Goal: Find specific page/section: Find specific page/section

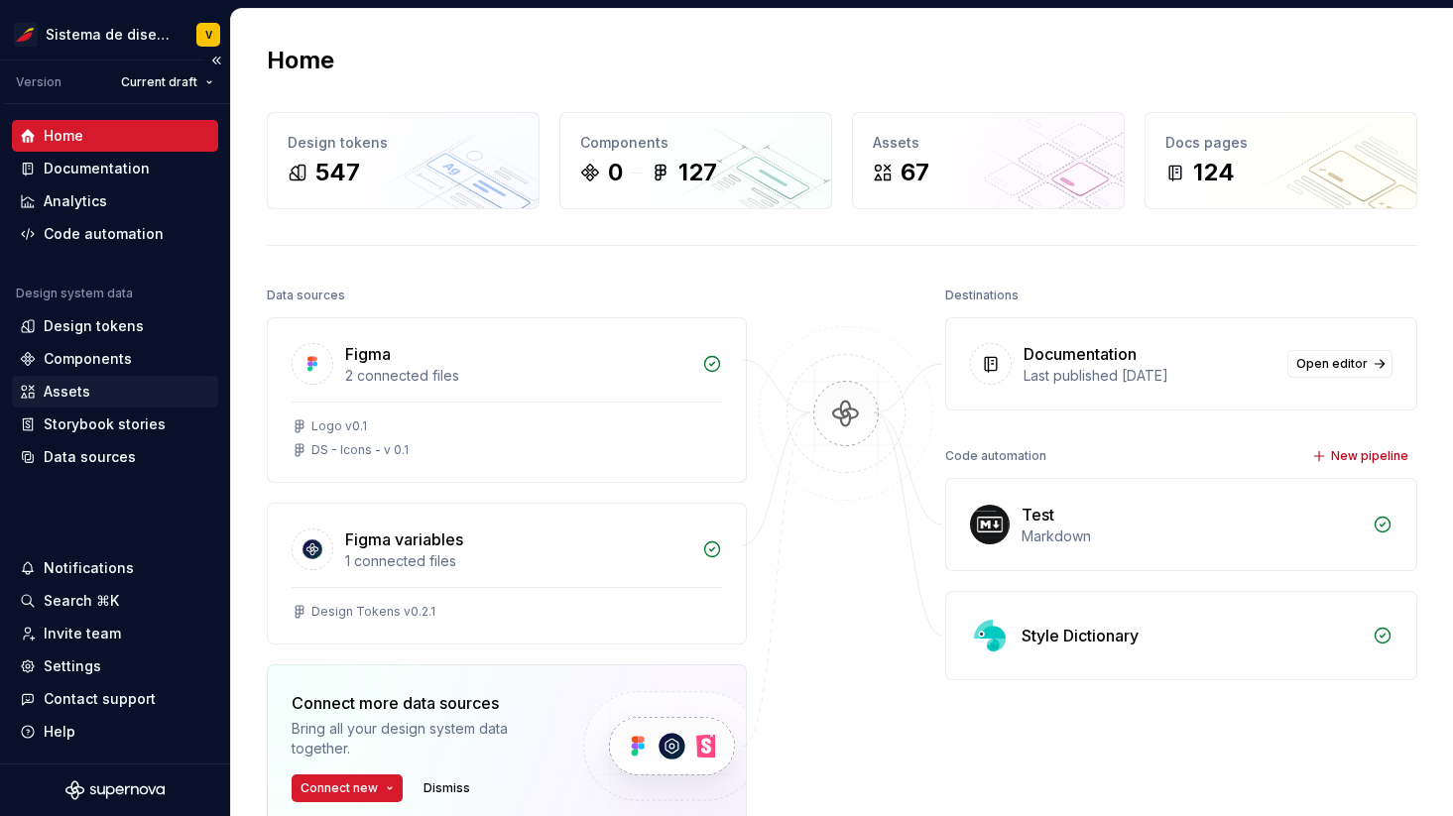
click at [83, 386] on div "Assets" at bounding box center [67, 392] width 47 height 20
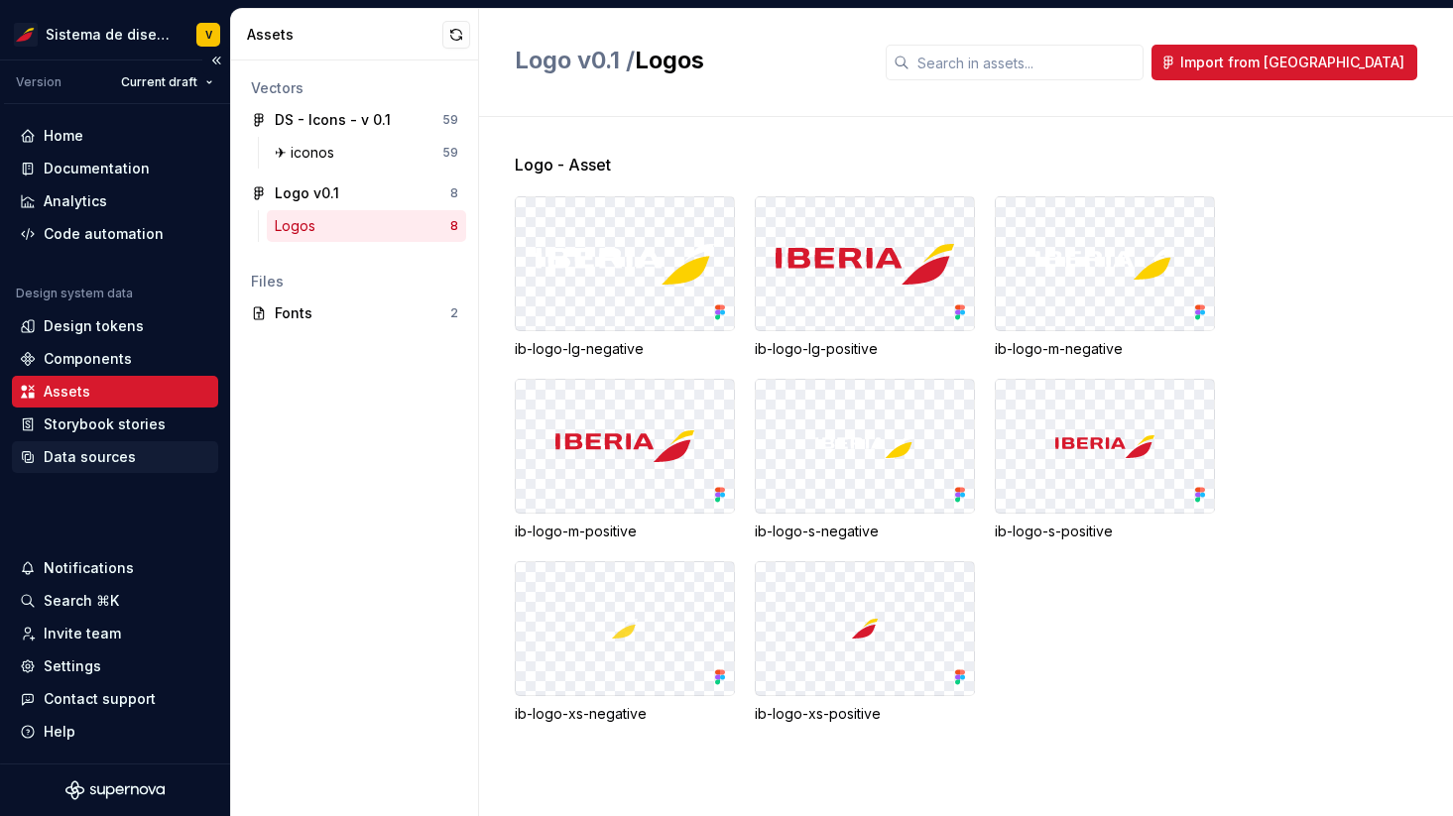
click at [158, 448] on div "Data sources" at bounding box center [115, 457] width 190 height 20
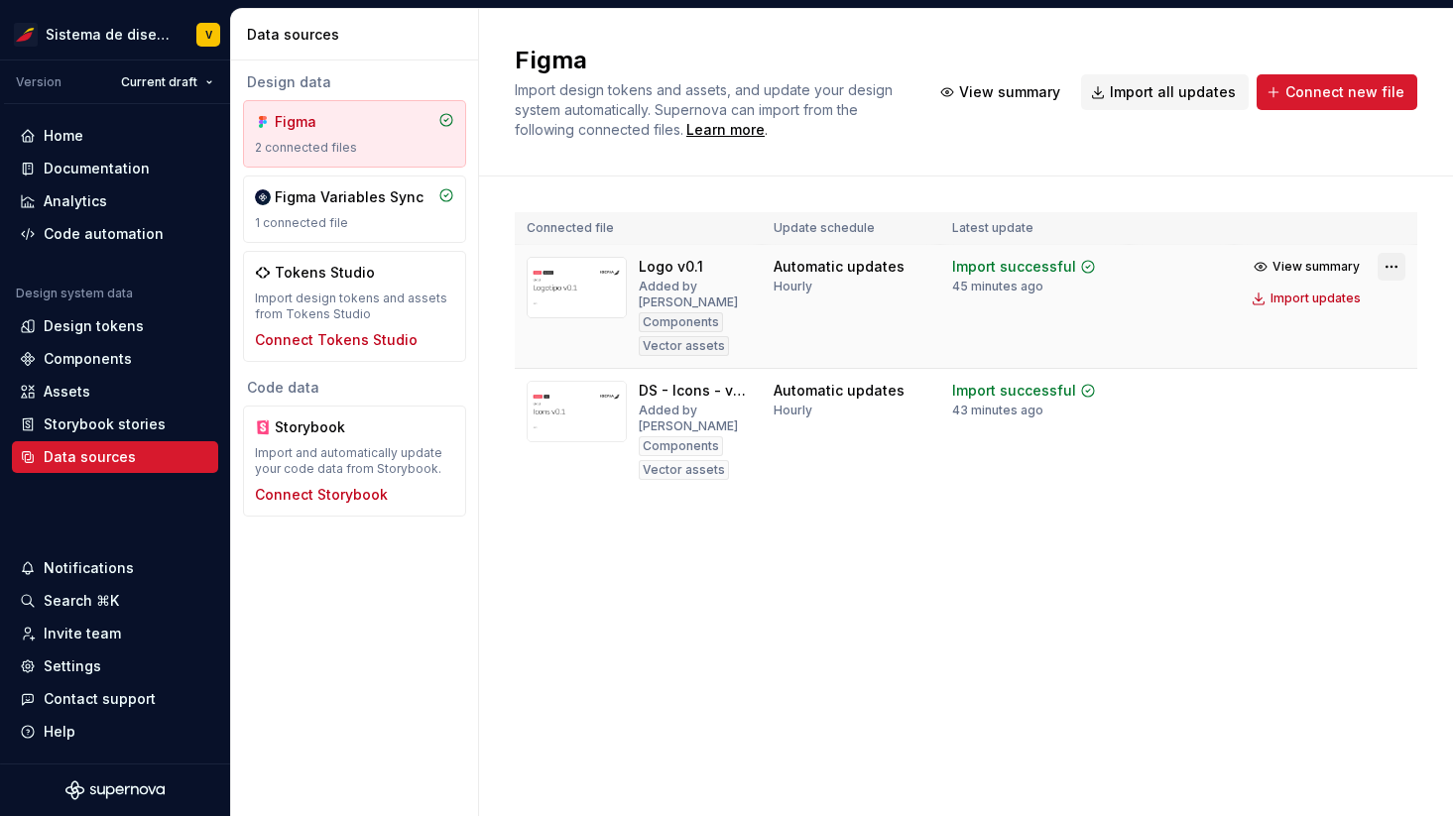
click at [1393, 272] on html "Sistema de diseño Iberia V Version Current draft Home Documentation Analytics C…" at bounding box center [726, 408] width 1453 height 816
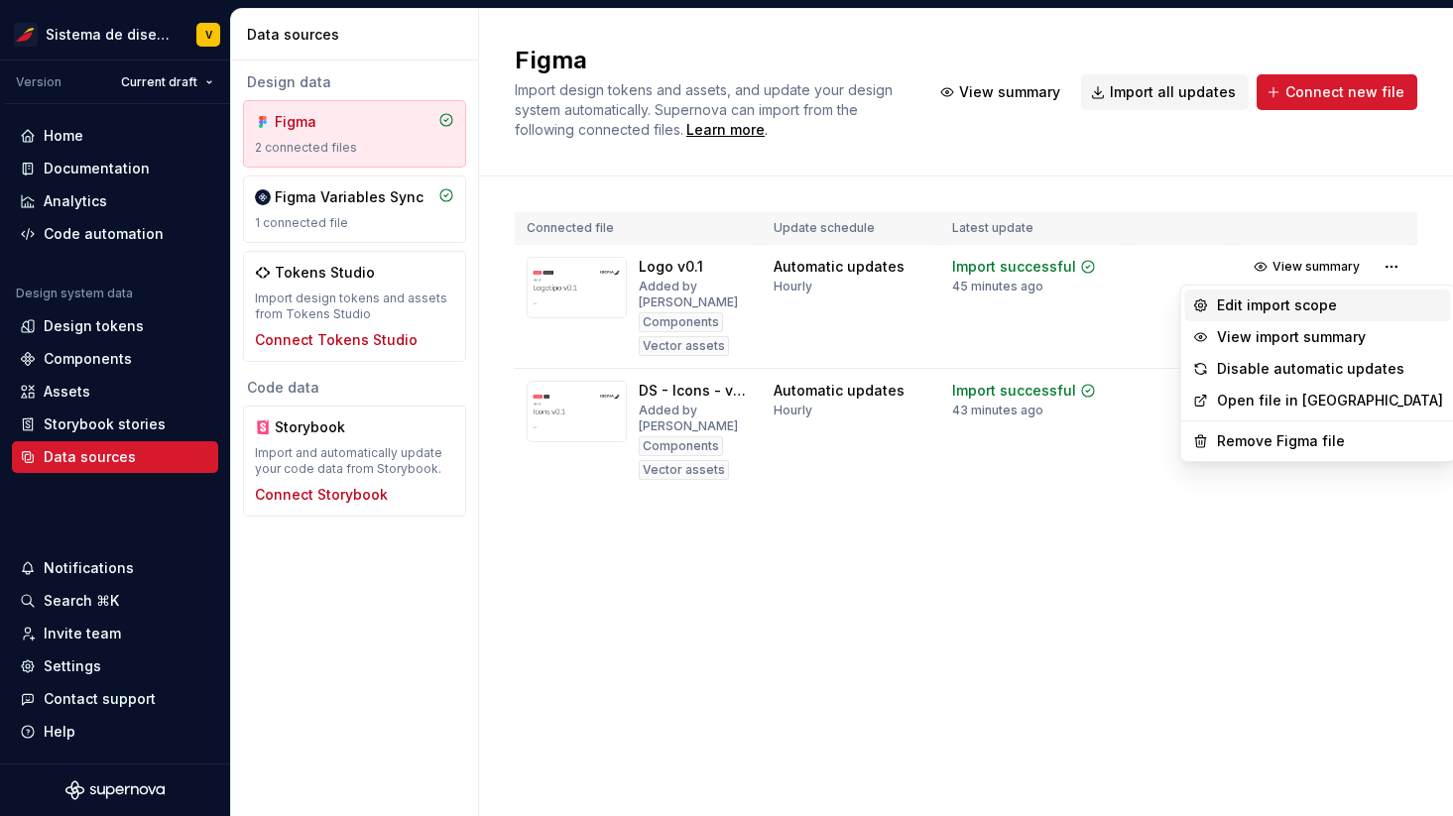
click at [1291, 305] on div "Edit import scope" at bounding box center [1330, 306] width 226 height 20
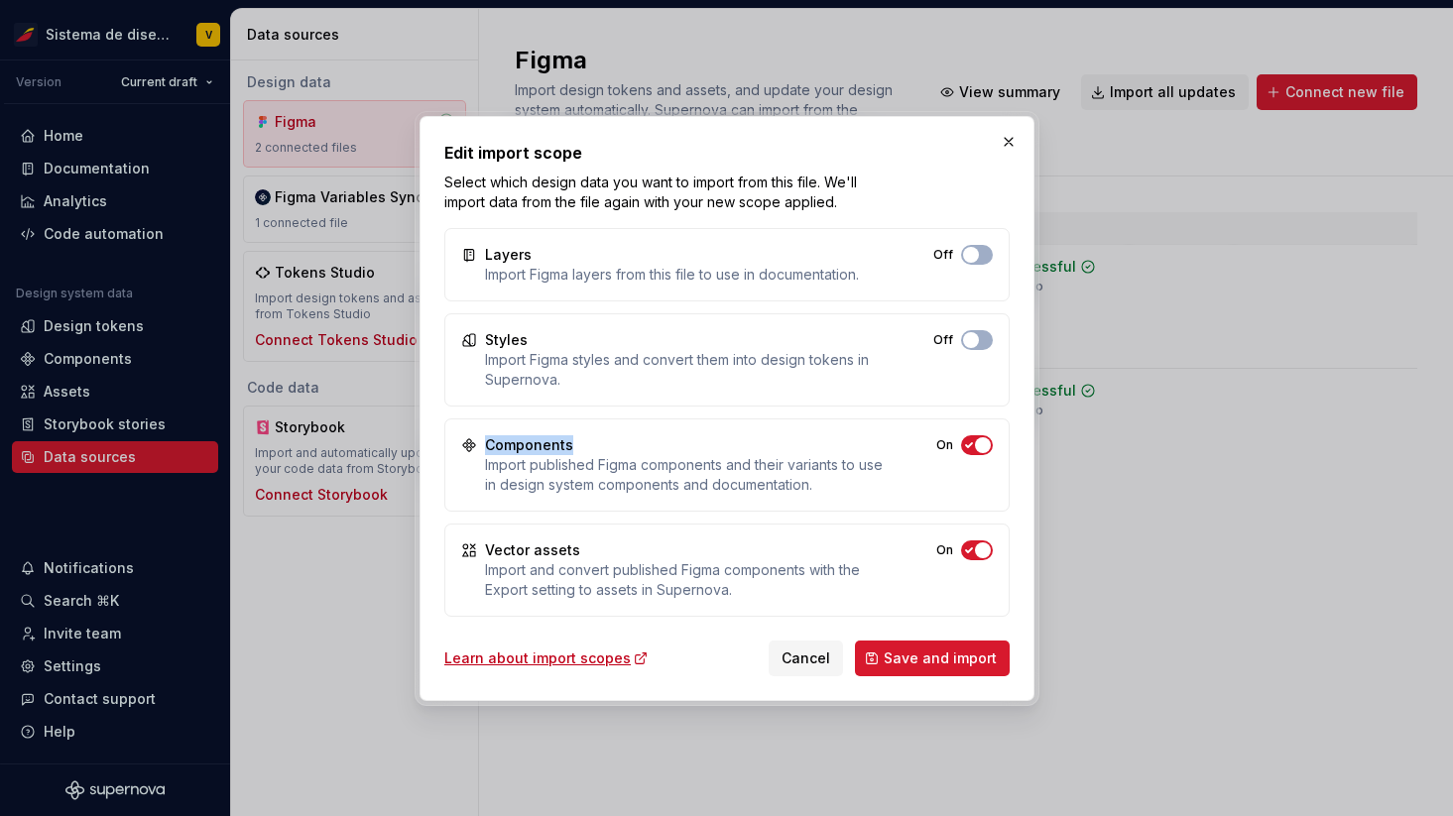
drag, startPoint x: 484, startPoint y: 444, endPoint x: 569, endPoint y: 444, distance: 85.3
click at [569, 445] on div "Components Import published Figma components and their variants to use in desig…" at bounding box center [685, 466] width 400 height 60
drag, startPoint x: 443, startPoint y: 148, endPoint x: 597, endPoint y: 150, distance: 153.8
click at [597, 150] on h2 "Edit import scope" at bounding box center [726, 153] width 565 height 24
drag, startPoint x: 485, startPoint y: 553, endPoint x: 586, endPoint y: 552, distance: 101.2
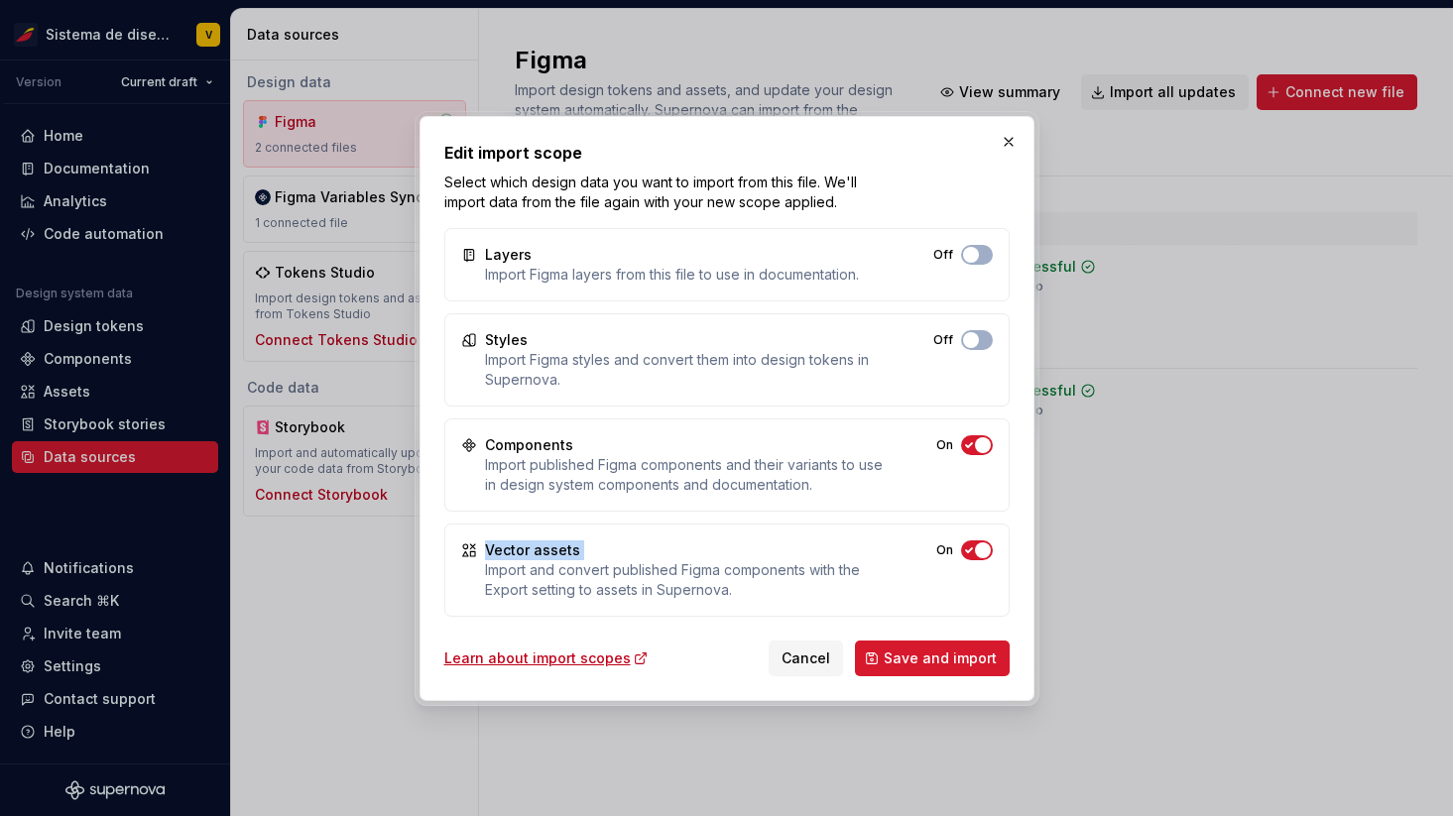
click at [586, 552] on div "Vector assets Import and convert published Figma components with the Export set…" at bounding box center [685, 571] width 400 height 60
click at [644, 573] on div "Import and convert published Figma components with the Export setting to assets…" at bounding box center [685, 581] width 400 height 40
drag, startPoint x: 486, startPoint y: 446, endPoint x: 579, endPoint y: 443, distance: 93.3
click at [579, 443] on div "Components Import published Figma components and their variants to use in desig…" at bounding box center [685, 466] width 400 height 60
click at [614, 446] on div "Components Import published Figma components and their variants to use in desig…" at bounding box center [685, 466] width 400 height 60
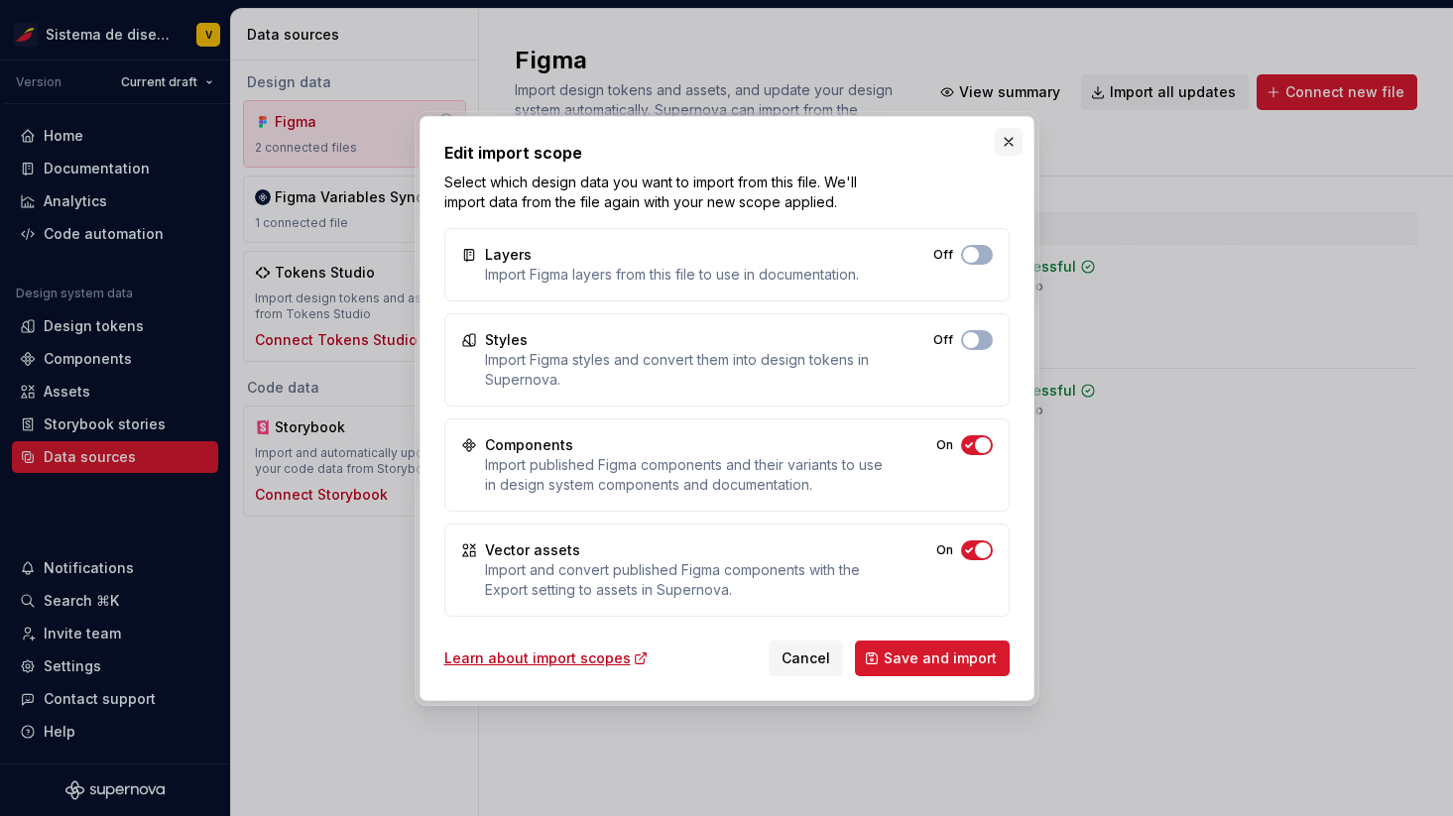
click at [1005, 140] on button "button" at bounding box center [1009, 142] width 28 height 28
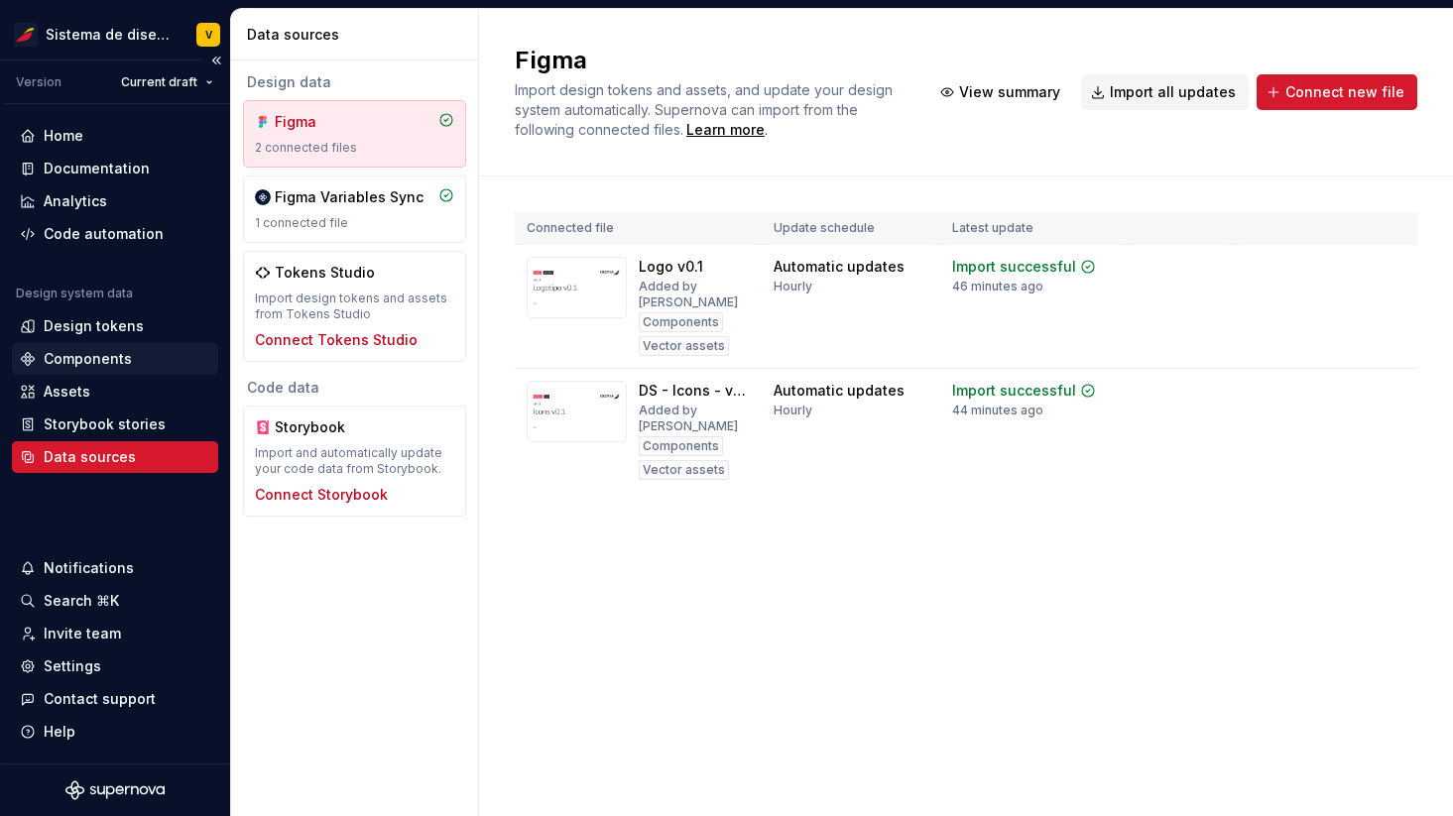
click at [115, 356] on div "Components" at bounding box center [88, 359] width 88 height 20
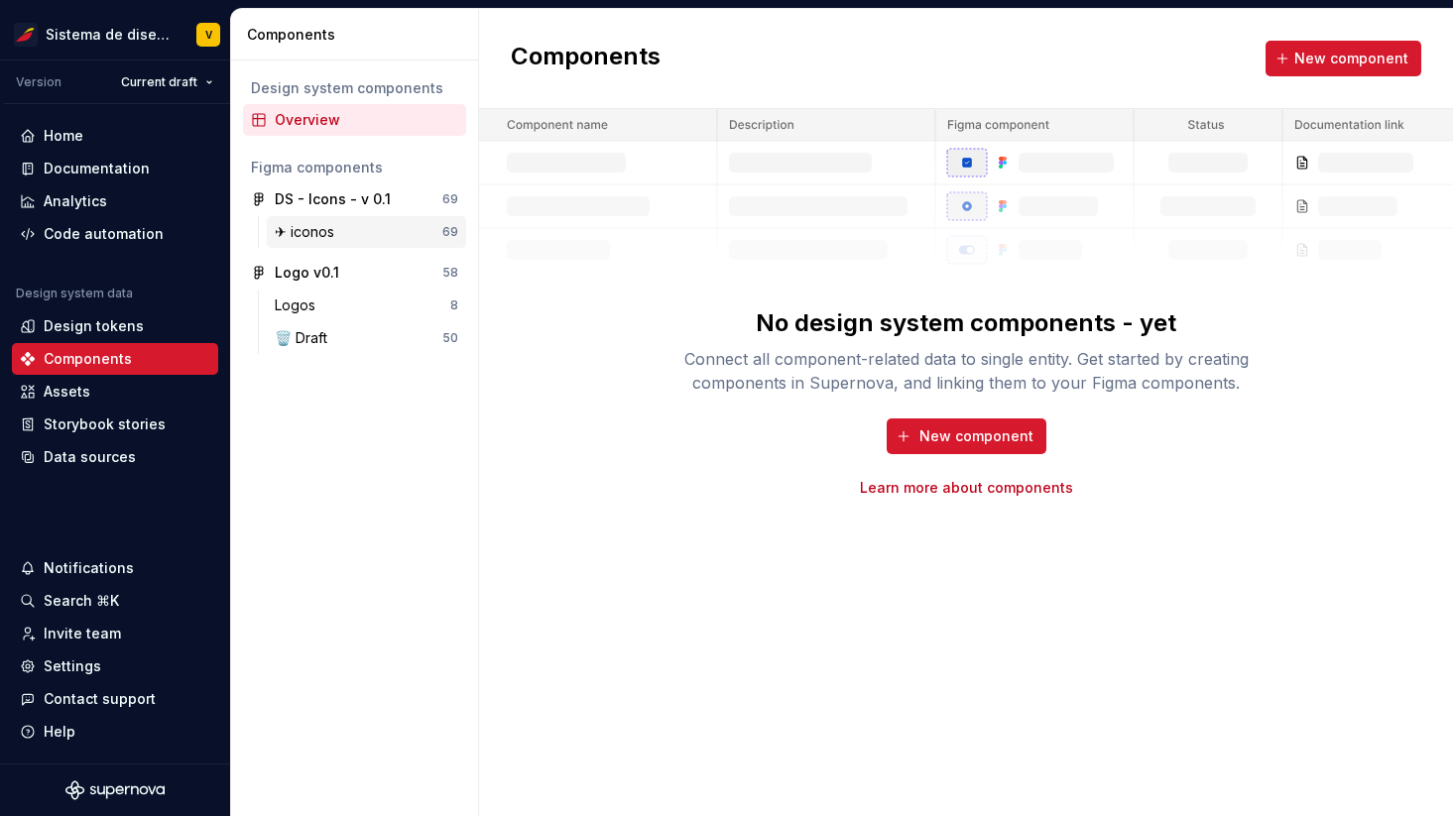
click at [332, 231] on div "✈︎ iconos" at bounding box center [308, 232] width 67 height 20
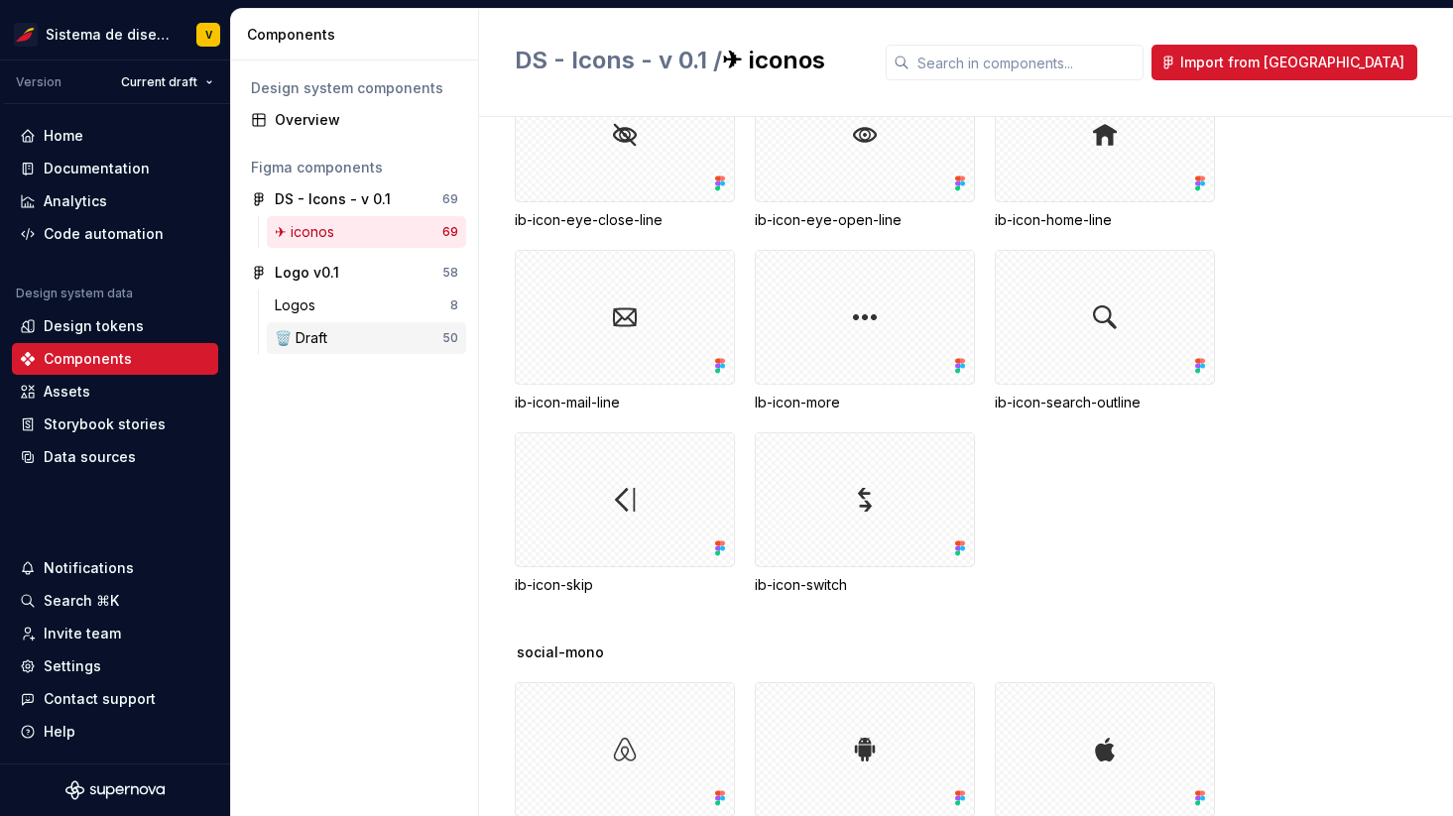
scroll to position [2691, 0]
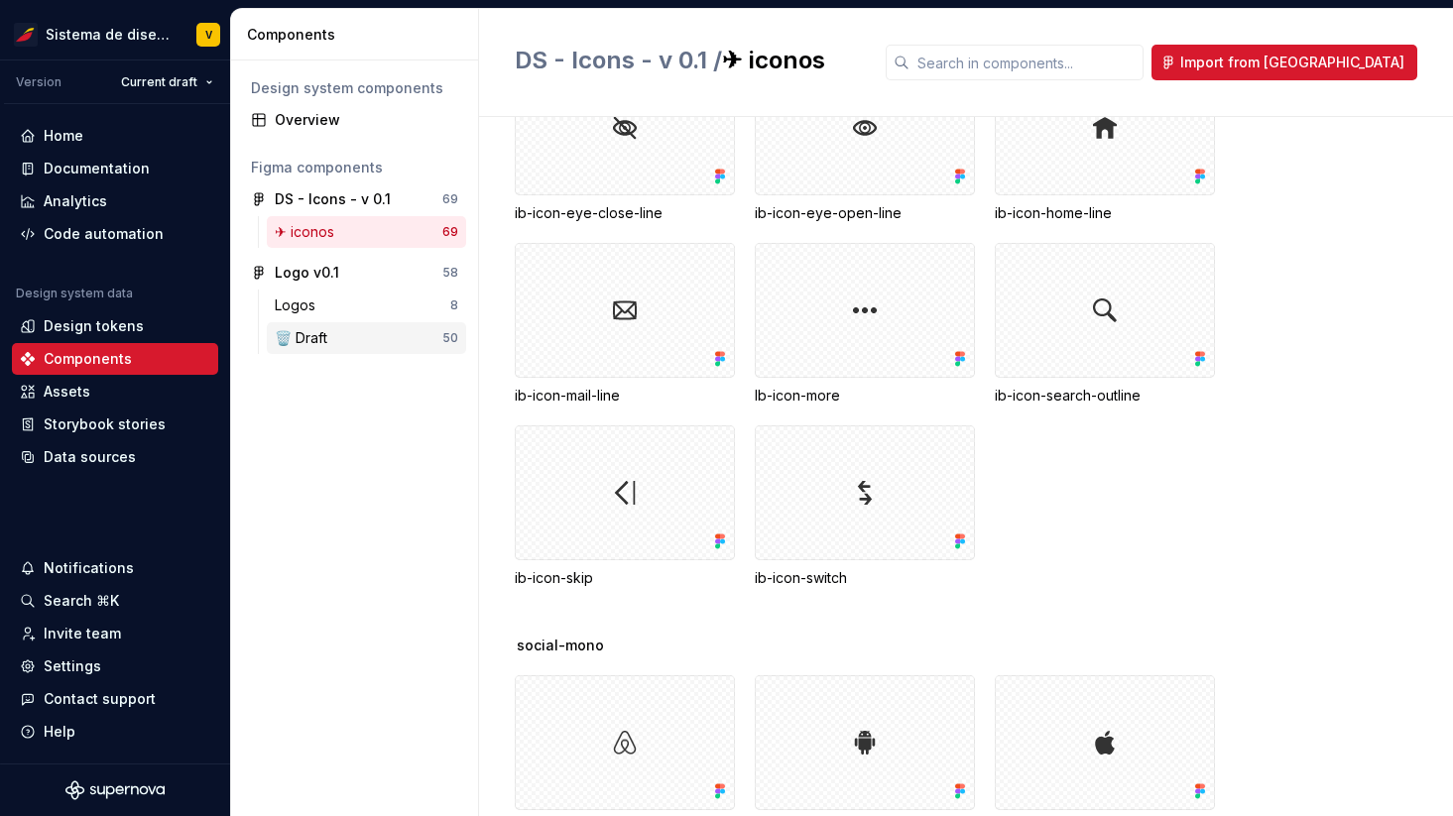
click at [378, 330] on div "🗑️ Draft" at bounding box center [359, 338] width 168 height 20
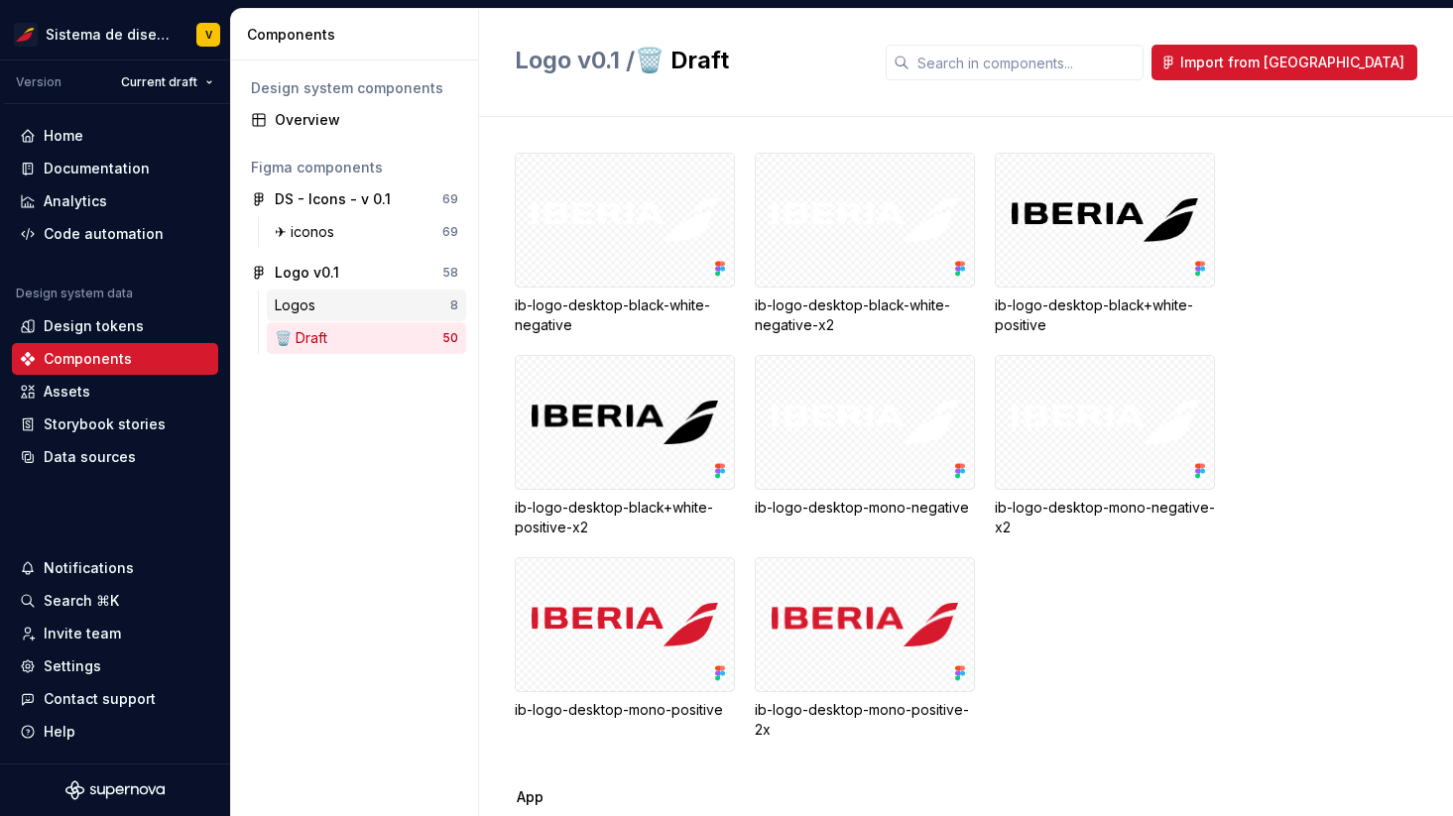
click at [333, 305] on div "Logos" at bounding box center [363, 306] width 176 height 20
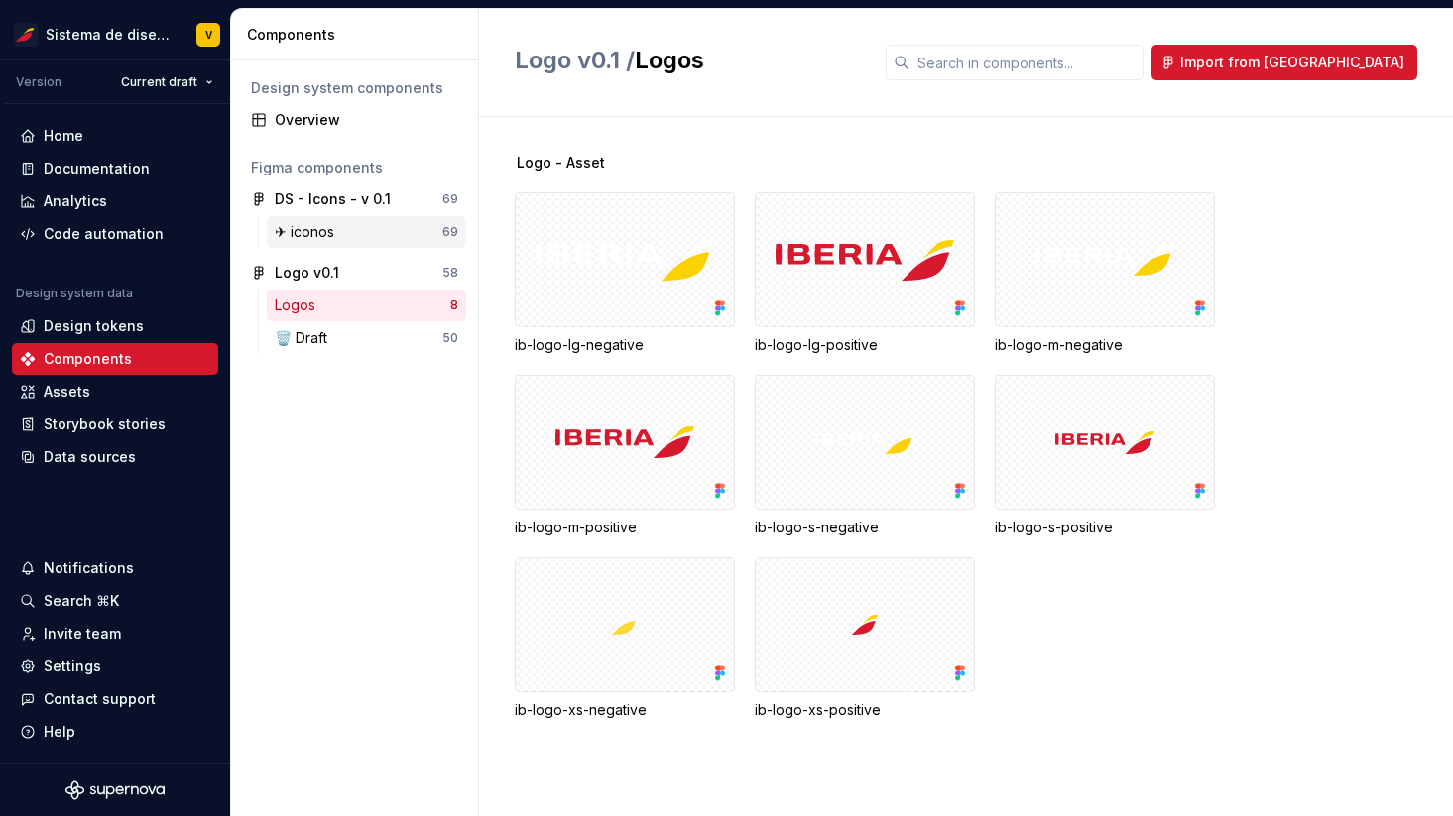
click at [323, 224] on div "✈︎ iconos" at bounding box center [308, 232] width 67 height 20
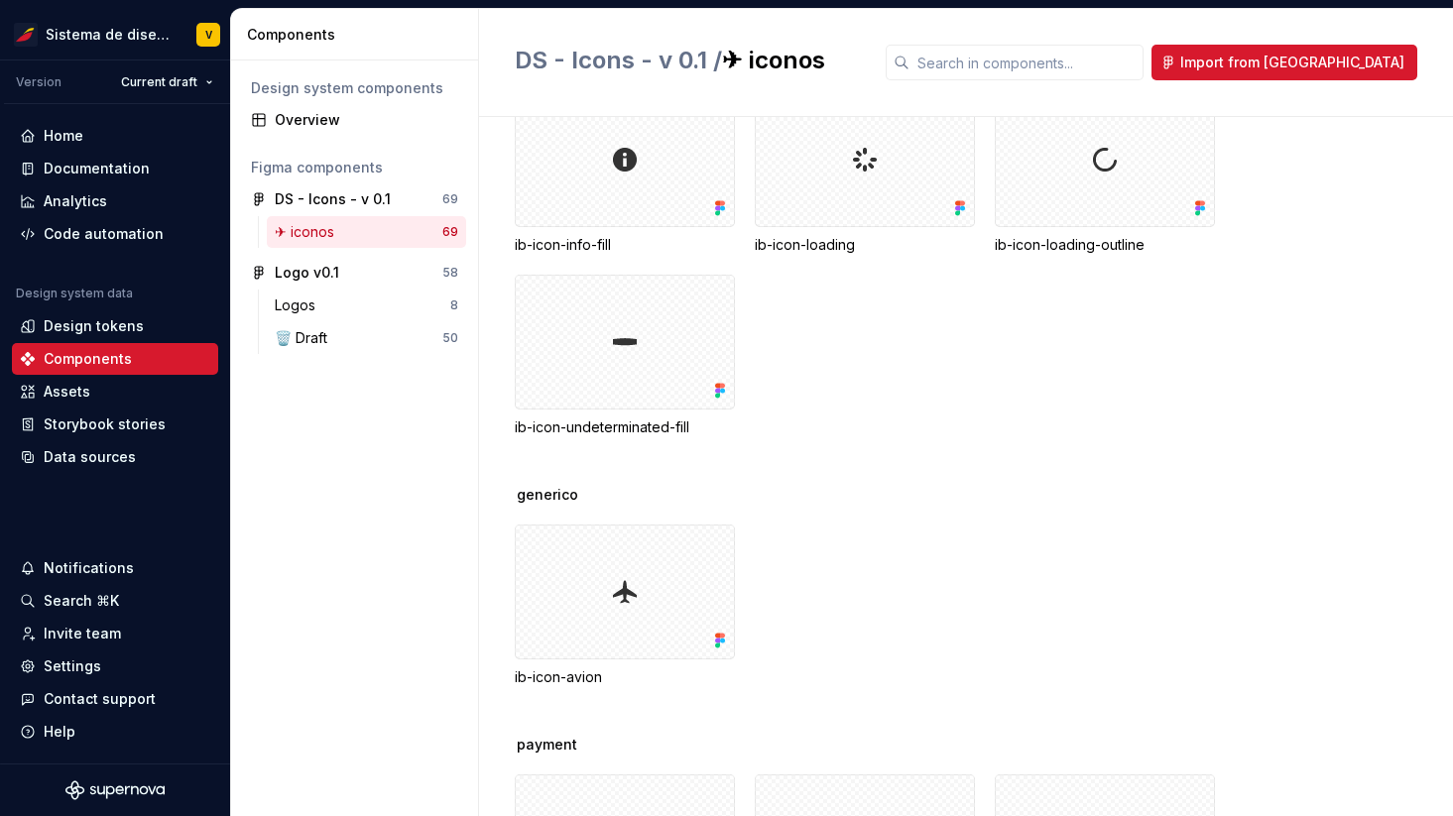
scroll to position [475, 0]
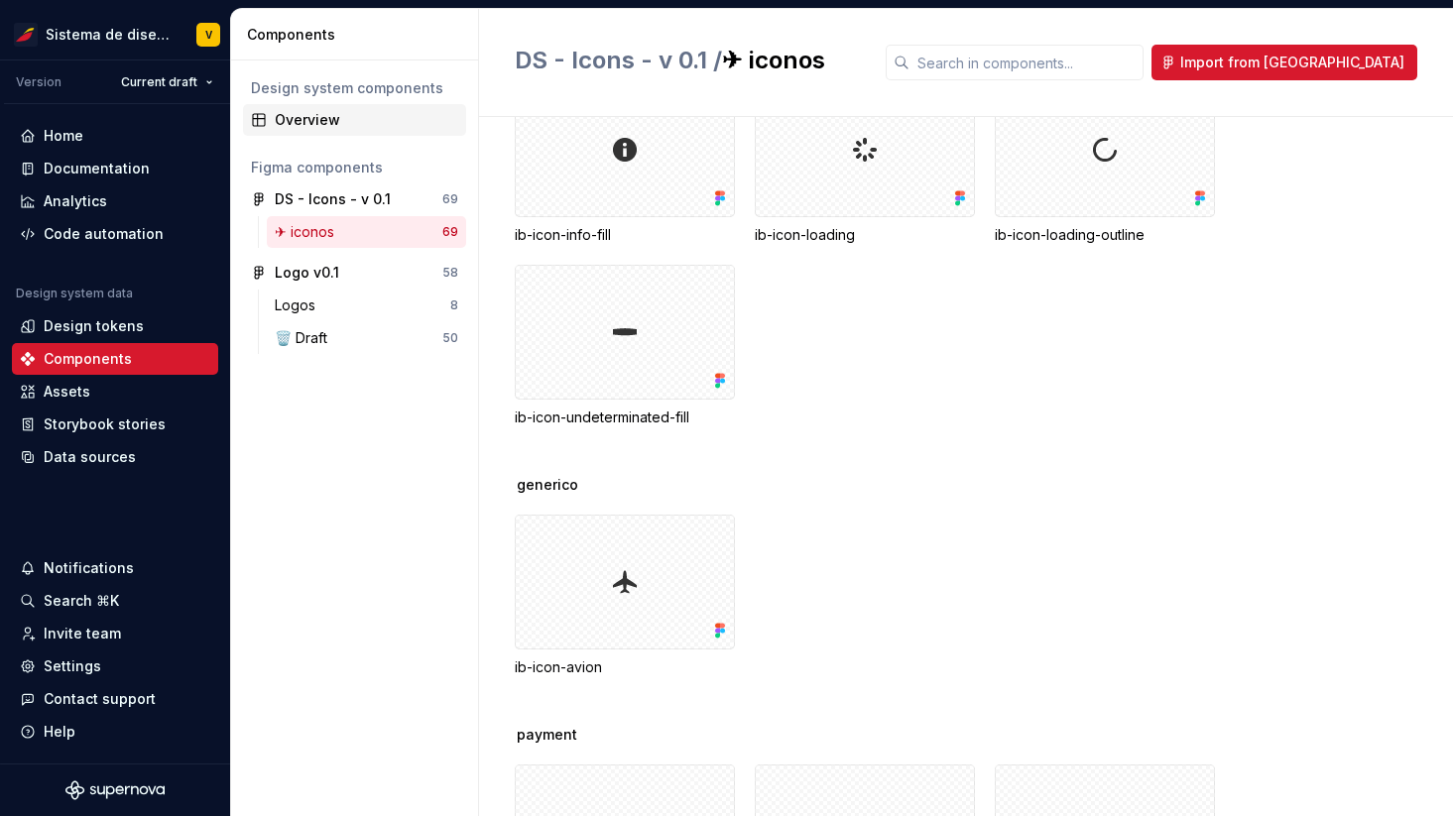
click at [357, 127] on div "Overview" at bounding box center [367, 120] width 184 height 20
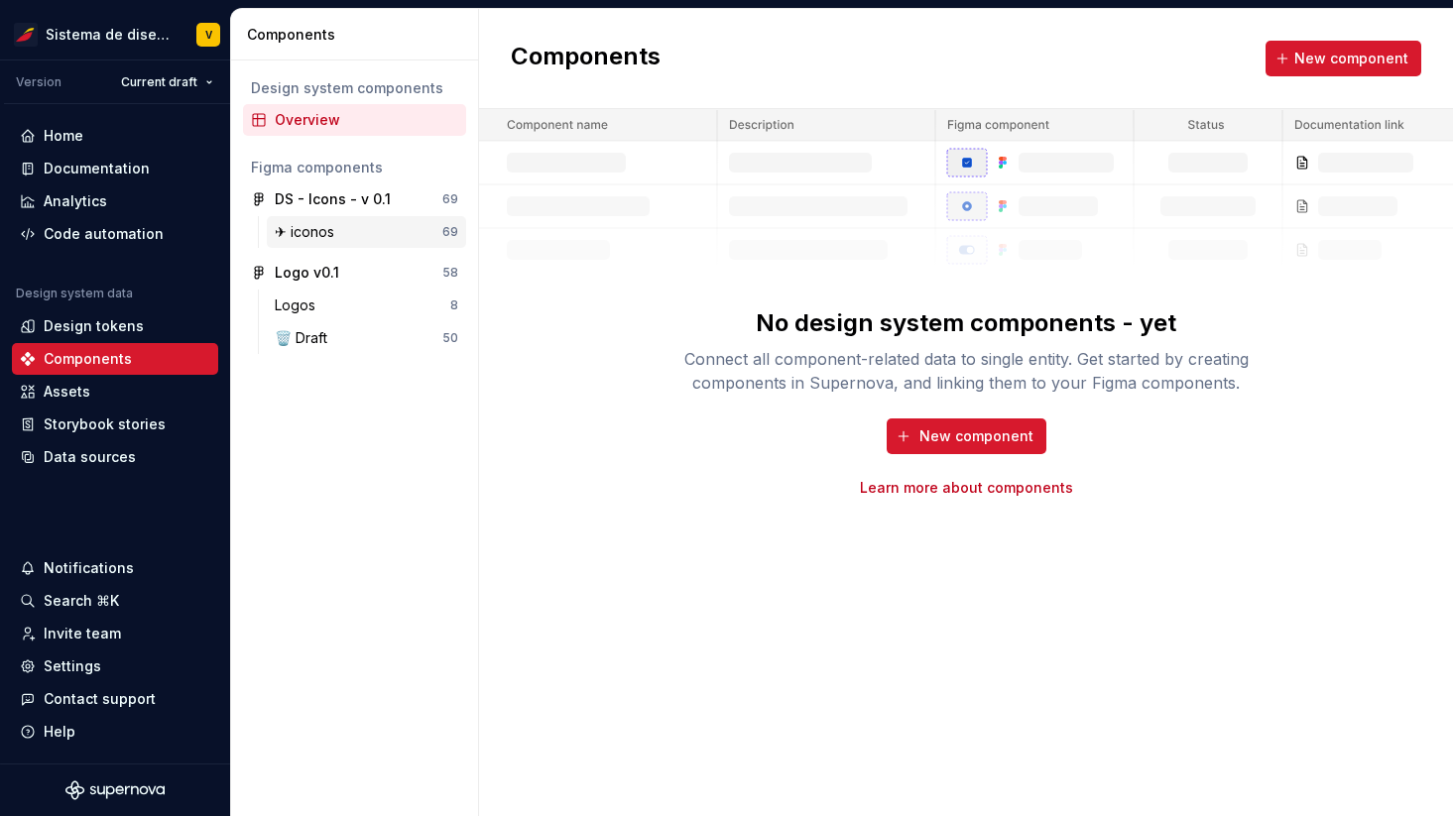
click at [342, 225] on div "✈︎ iconos" at bounding box center [359, 232] width 168 height 20
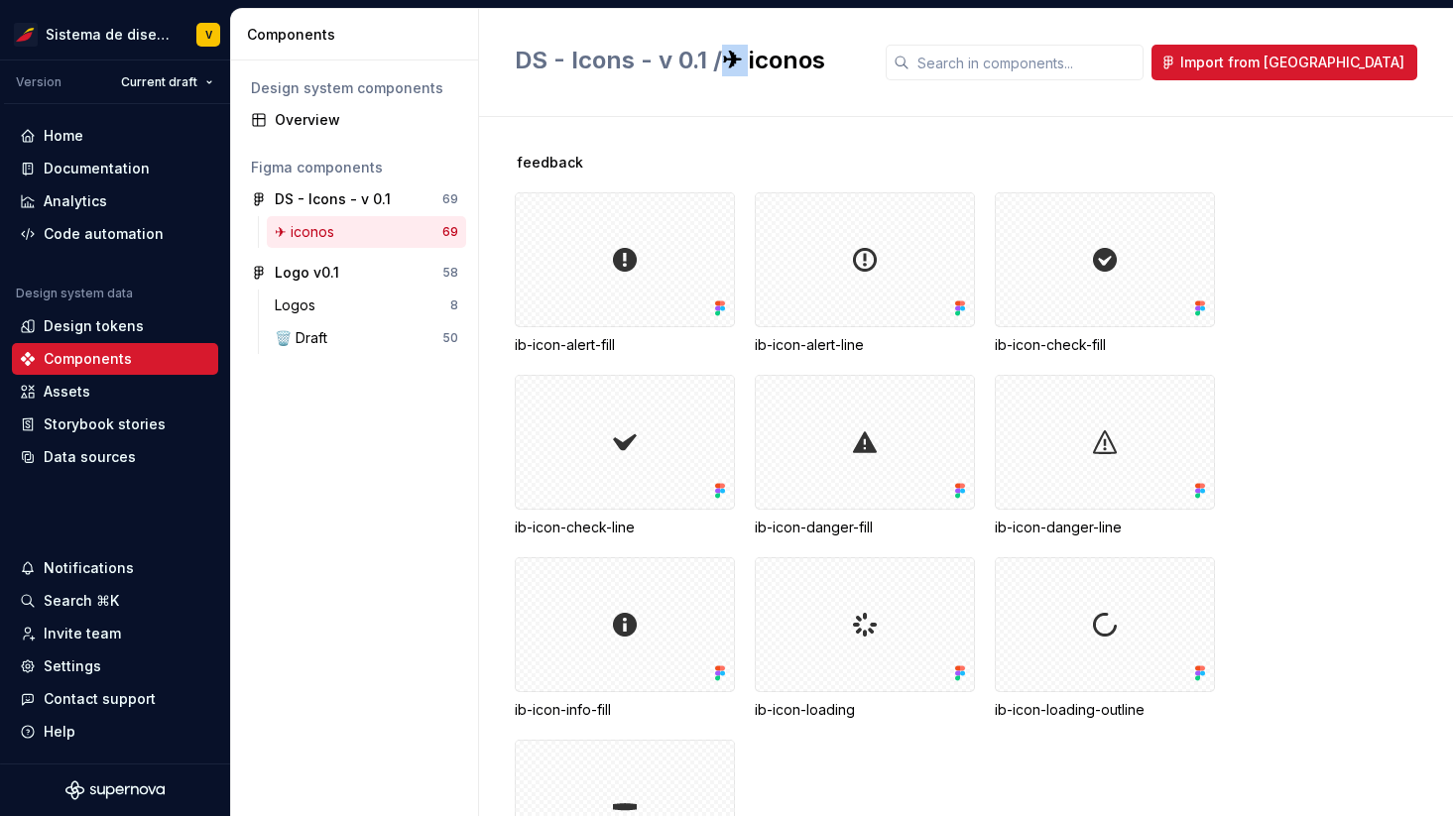
drag, startPoint x: 746, startPoint y: 62, endPoint x: 722, endPoint y: 62, distance: 23.8
click at [722, 62] on h2 "DS - Icons - v 0.1 / ✈︎ iconos" at bounding box center [688, 61] width 347 height 32
click at [382, 389] on div "Design system components Overview Figma components DS - Icons - v 0.1 69 ✈︎ ico…" at bounding box center [354, 439] width 247 height 756
click at [370, 271] on div "Logo v0.1" at bounding box center [349, 273] width 148 height 20
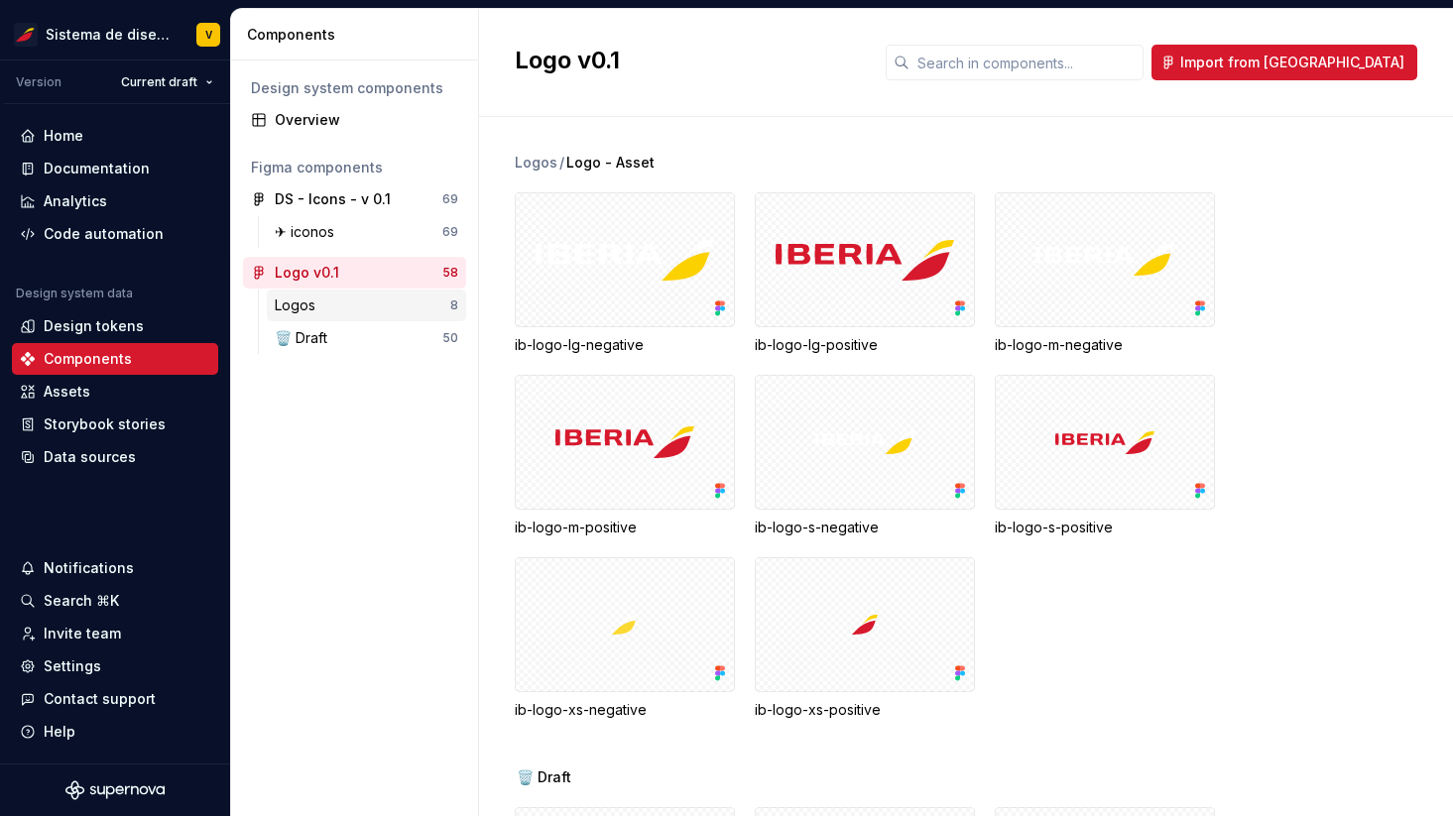
click at [332, 308] on div "Logos" at bounding box center [363, 306] width 176 height 20
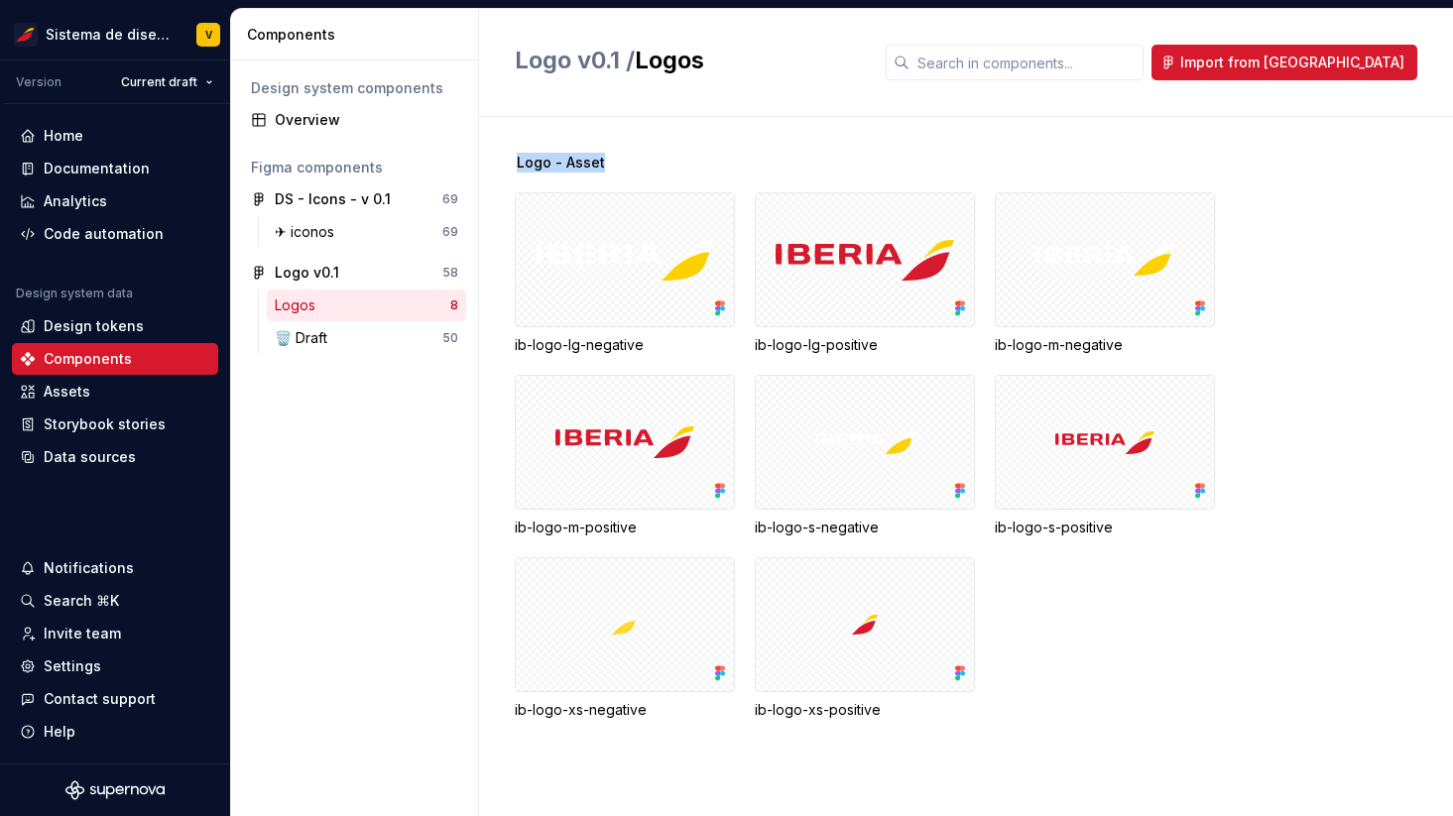
drag, startPoint x: 513, startPoint y: 164, endPoint x: 649, endPoint y: 164, distance: 135.9
click at [649, 164] on div "Logo - Asset ib-logo-lg-negative ib-logo-lg-positive ib-logo-m-negative ib-logo…" at bounding box center [966, 466] width 974 height 699
click at [86, 666] on div "Settings" at bounding box center [73, 667] width 58 height 20
click at [964, 124] on div "Logo - Asset ib-logo-lg-negative ib-logo-lg-positive ib-logo-m-negative ib-logo…" at bounding box center [984, 466] width 939 height 699
click at [367, 234] on div "✈︎ iconos" at bounding box center [359, 232] width 168 height 20
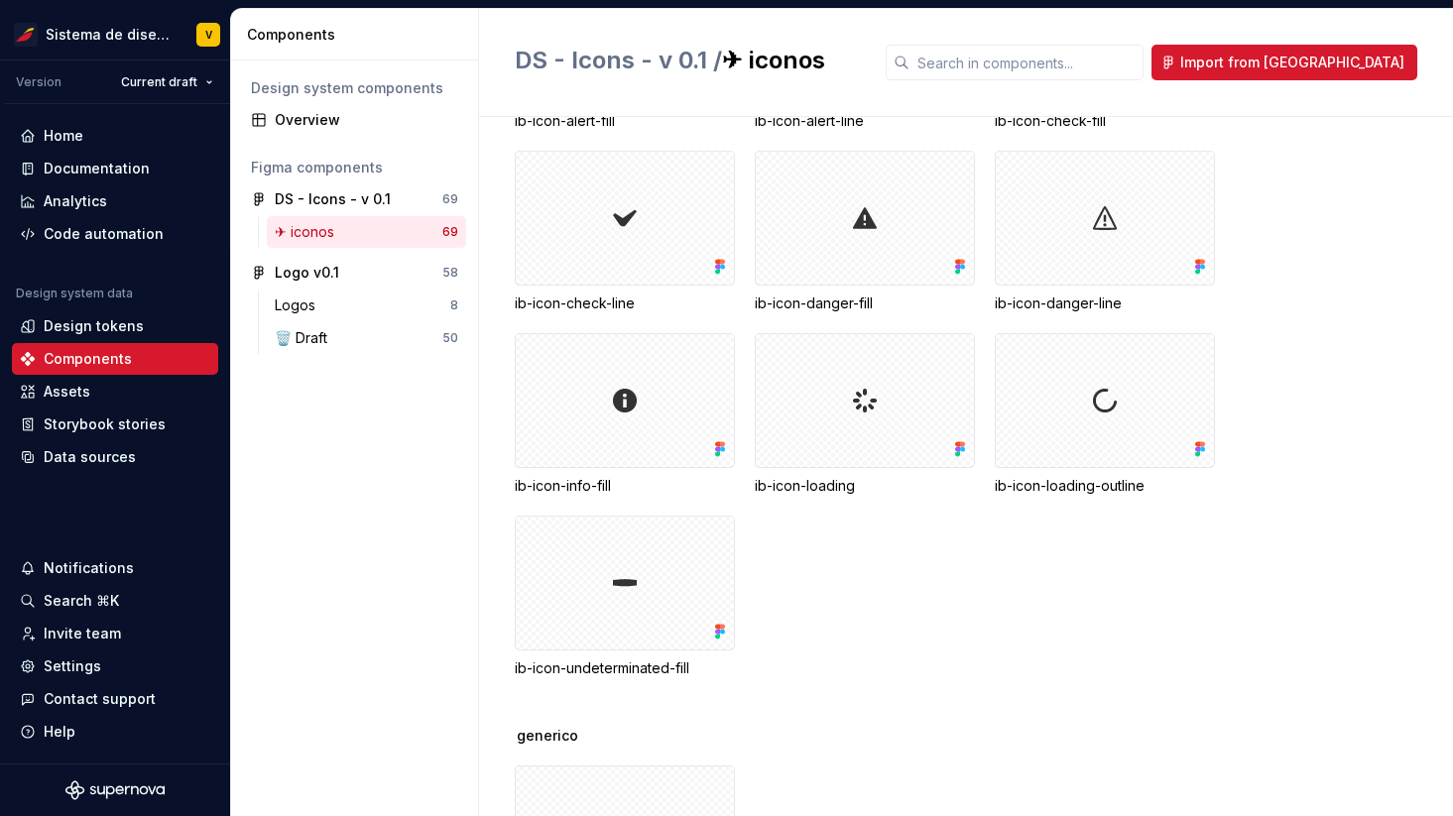
scroll to position [279, 0]
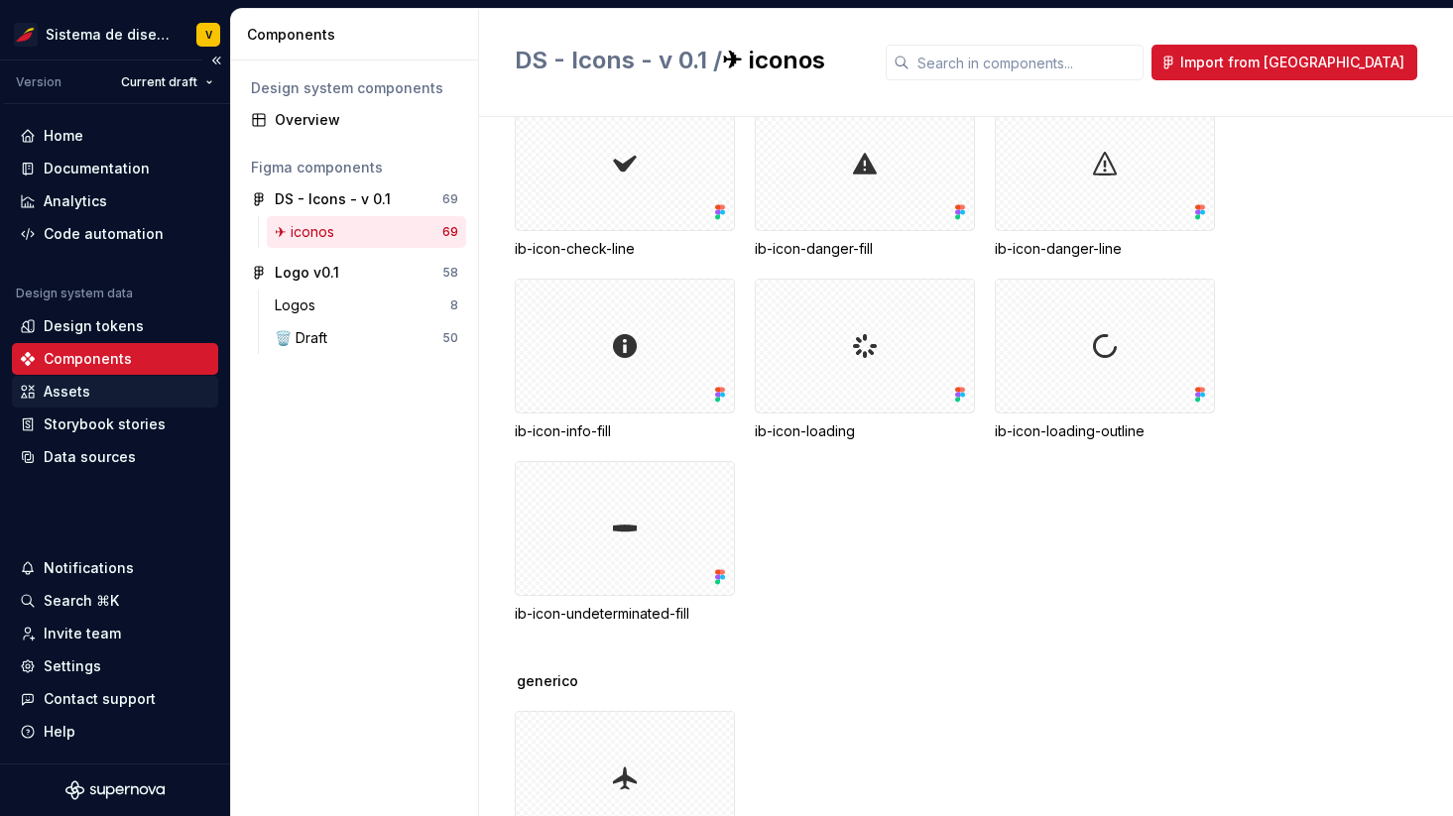
click at [106, 393] on div "Assets" at bounding box center [115, 392] width 190 height 20
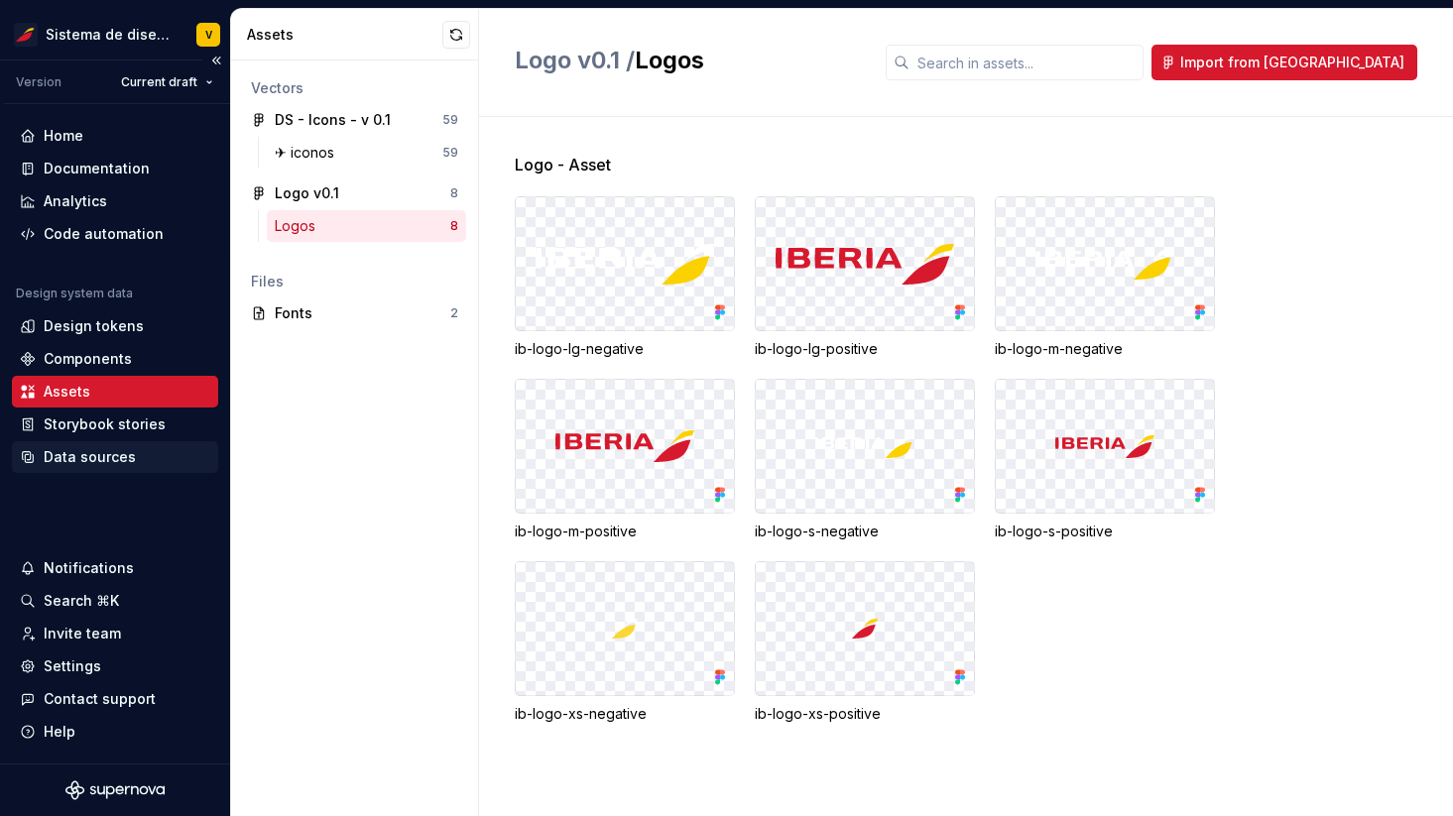
click at [125, 459] on div "Data sources" at bounding box center [90, 457] width 92 height 20
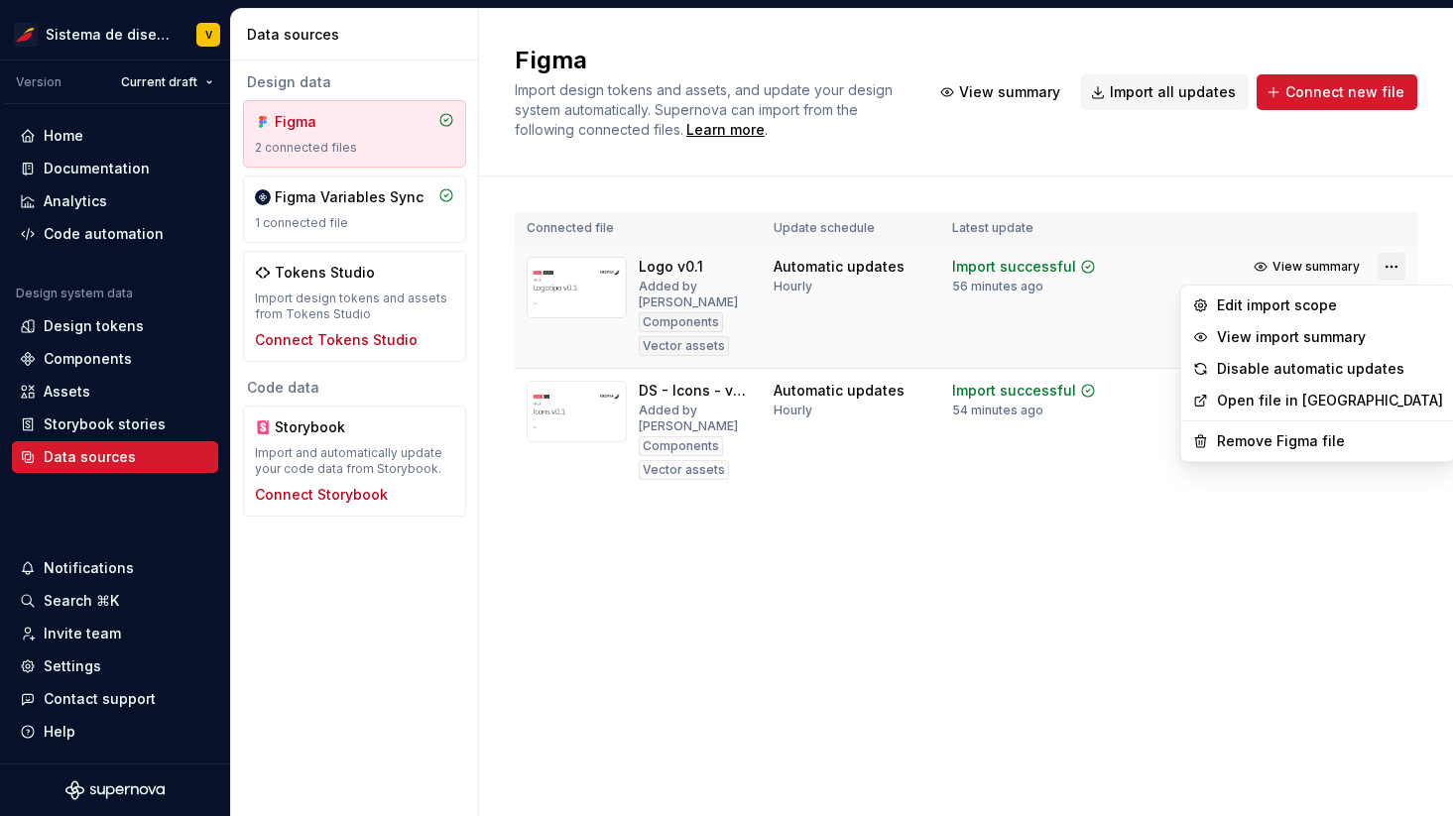
click at [1390, 265] on html "Sistema de diseño Iberia V Version Current draft Home Documentation Analytics C…" at bounding box center [726, 408] width 1453 height 816
click at [1265, 301] on div "Edit import scope" at bounding box center [1330, 306] width 226 height 20
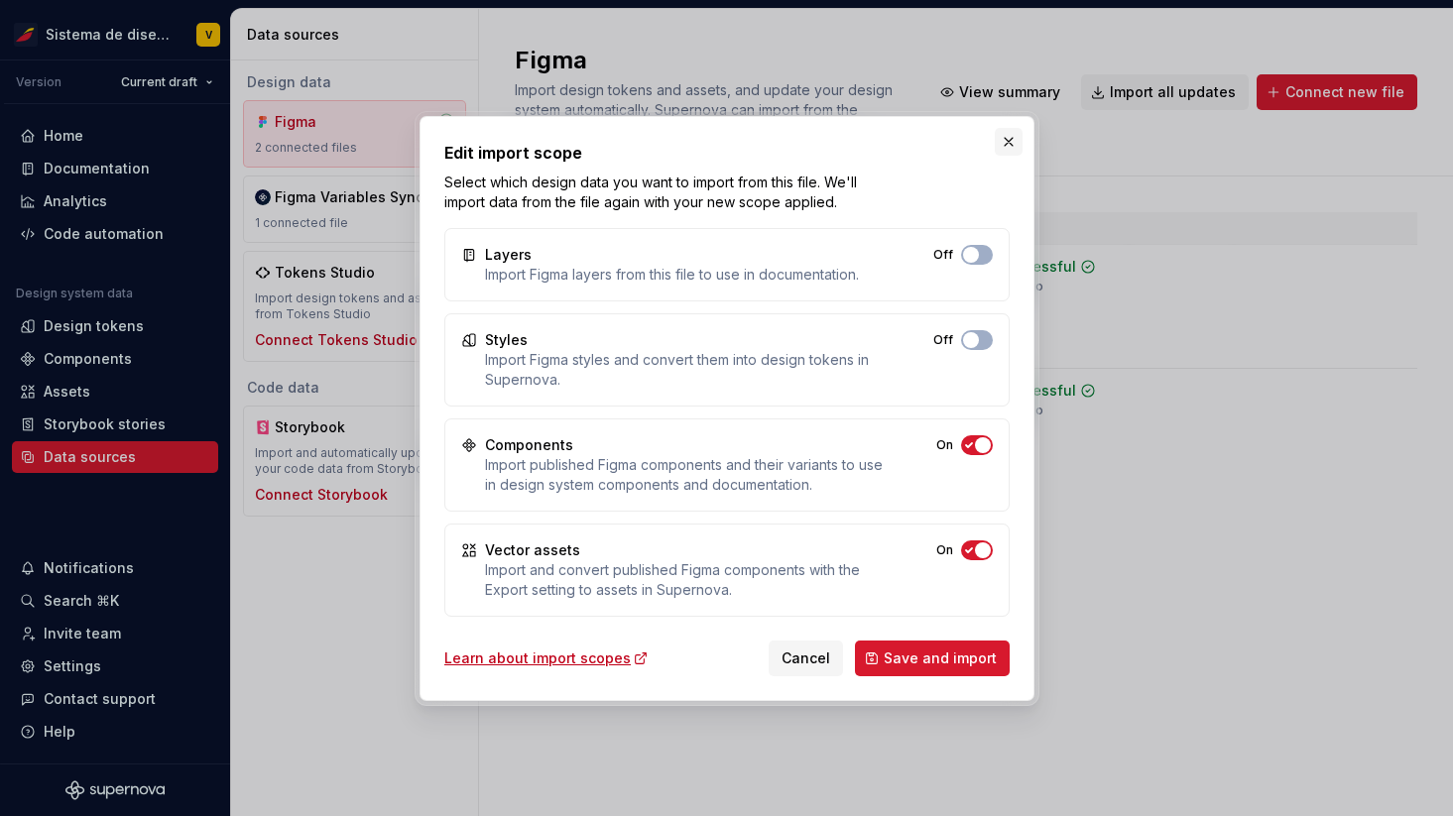
click at [1009, 145] on button "button" at bounding box center [1009, 142] width 28 height 28
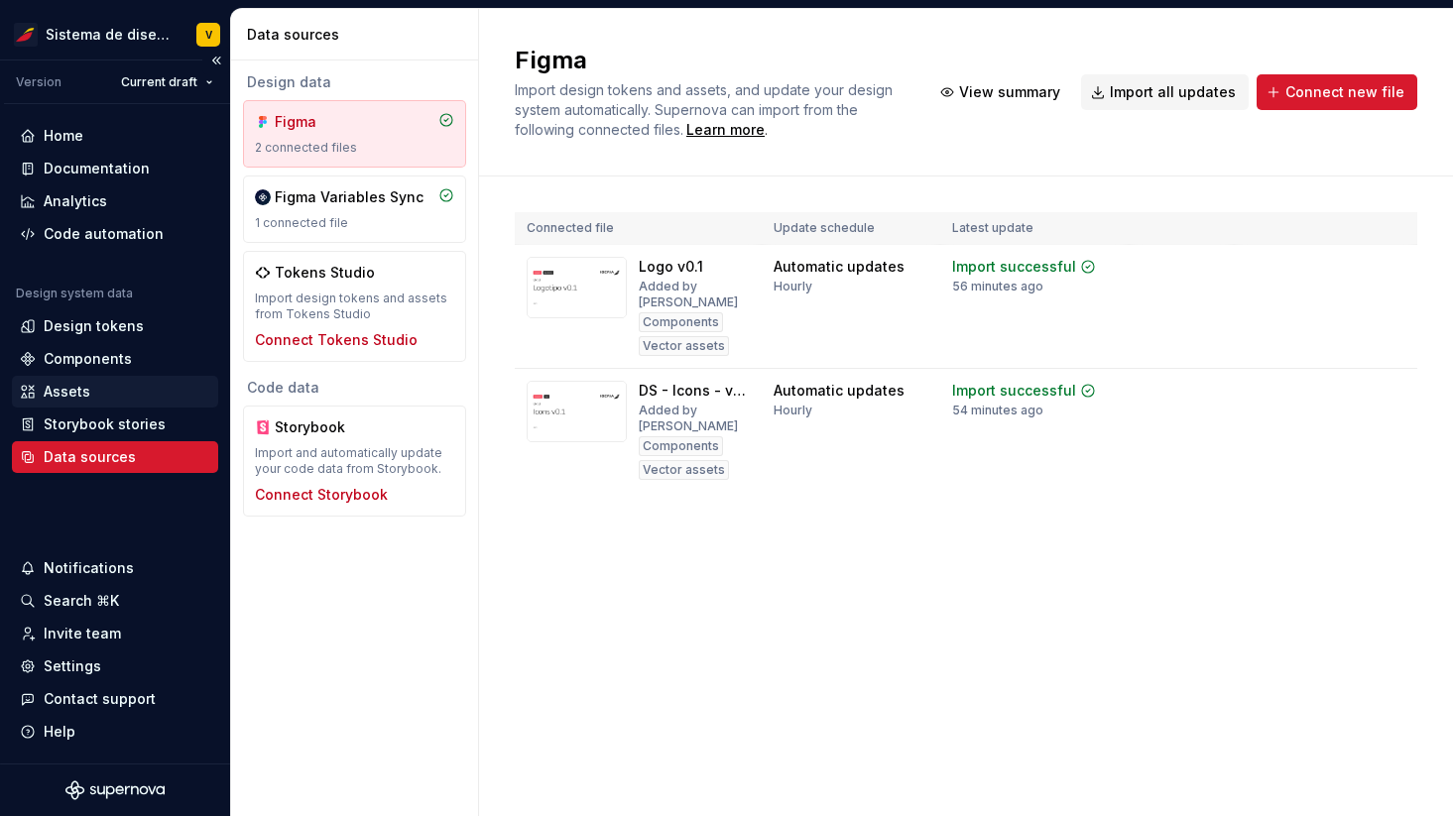
click at [91, 392] on div "Assets" at bounding box center [115, 392] width 190 height 20
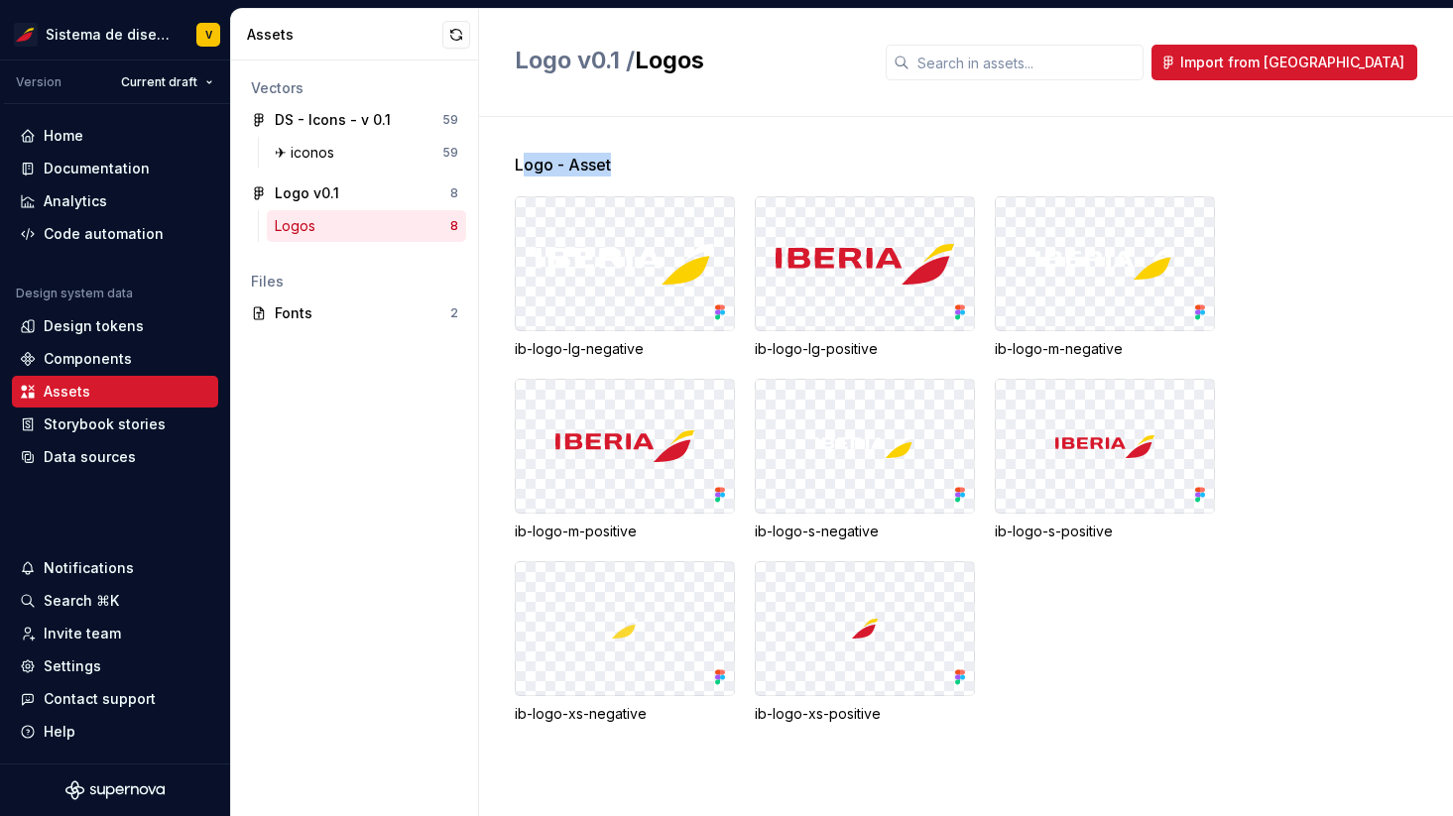
drag, startPoint x: 521, startPoint y: 157, endPoint x: 661, endPoint y: 164, distance: 140.1
click at [663, 164] on div "Logo - Asset" at bounding box center [984, 165] width 939 height 24
click at [537, 161] on span "Logo - Asset" at bounding box center [563, 165] width 96 height 24
click at [1085, 65] on input "text" at bounding box center [1027, 63] width 234 height 36
click at [1242, 34] on div "Logo v0.1 / Logos Import from [GEOGRAPHIC_DATA]" at bounding box center [966, 63] width 974 height 108
